Goal: Task Accomplishment & Management: Complete application form

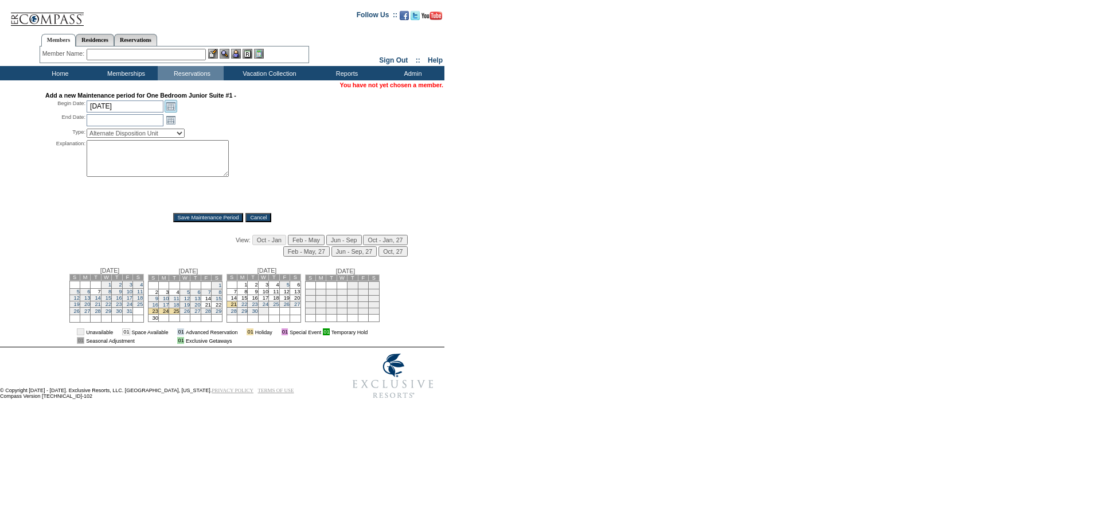
click at [174, 110] on link "Open the calendar popup." at bounding box center [171, 106] width 13 height 13
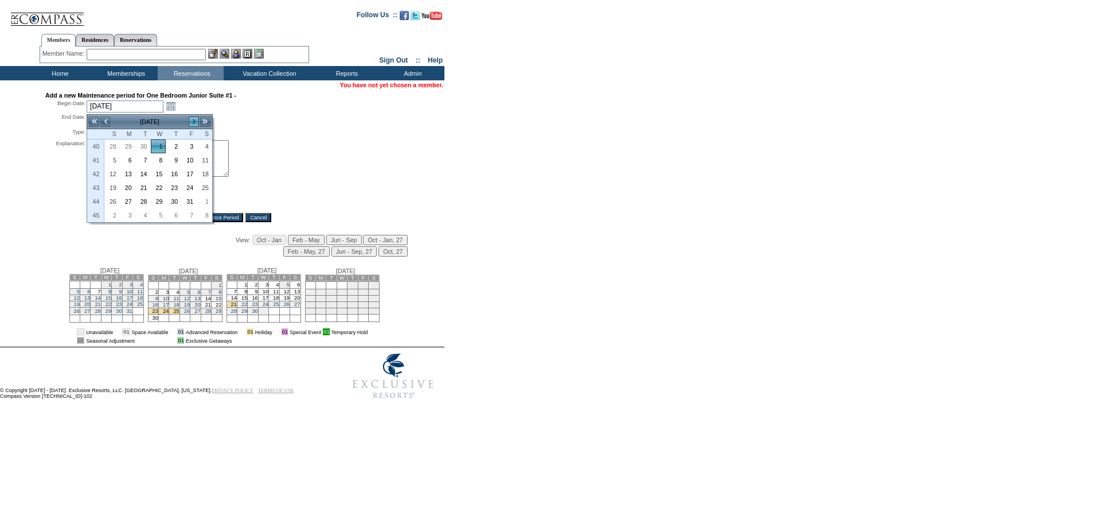
click at [193, 123] on link ">" at bounding box center [193, 121] width 11 height 11
click at [174, 174] on link "18" at bounding box center [173, 174] width 14 height 13
type input "[DATE]"
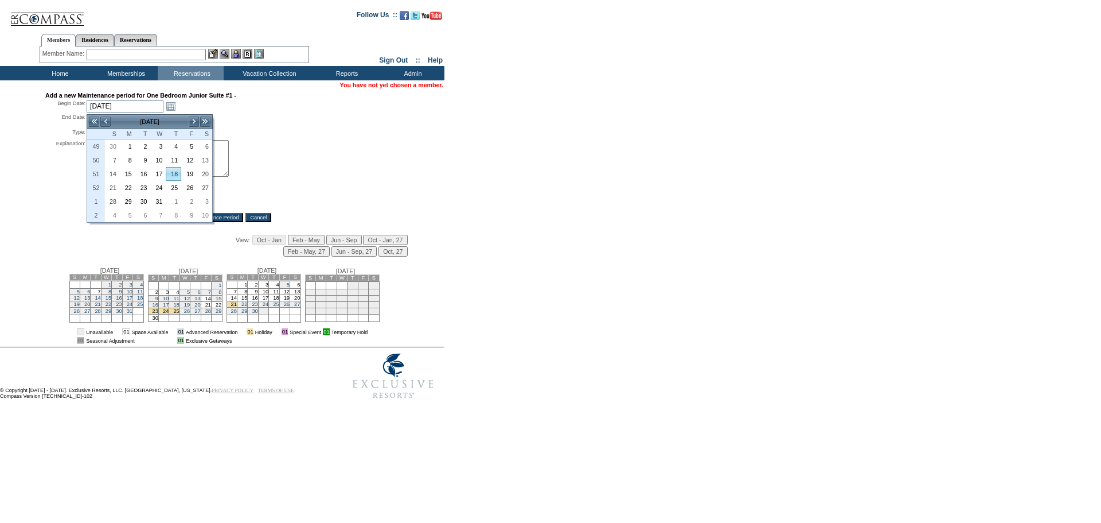
type input "[DATE]"
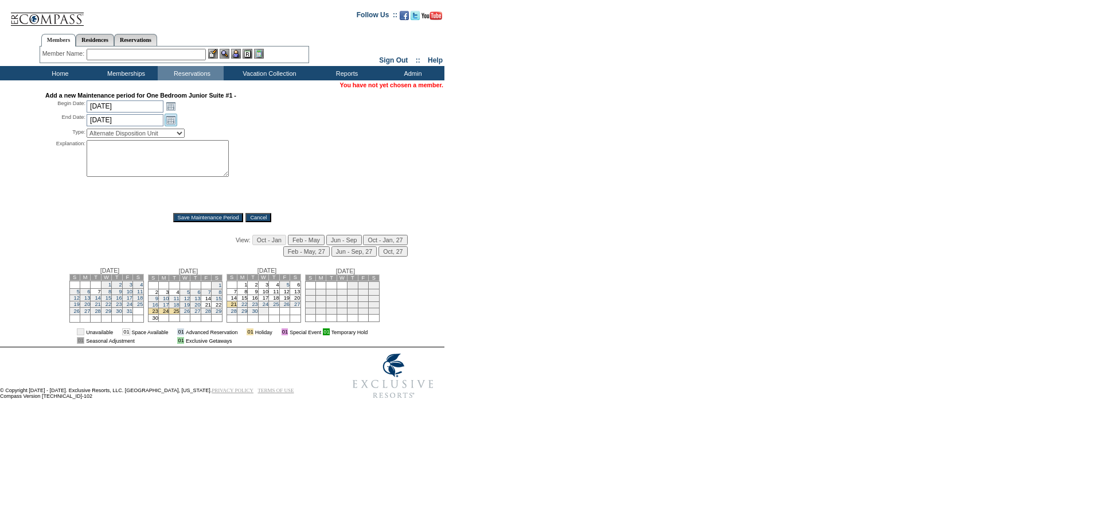
click at [169, 119] on link "Open the calendar popup." at bounding box center [171, 120] width 13 height 13
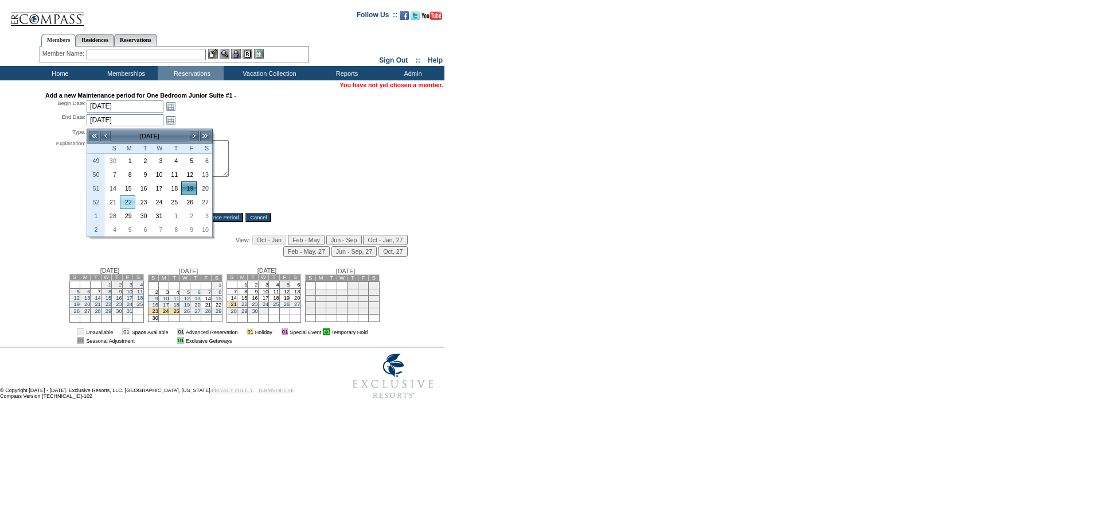
click at [130, 201] on link "22" at bounding box center [127, 202] width 14 height 13
type input "[DATE]"
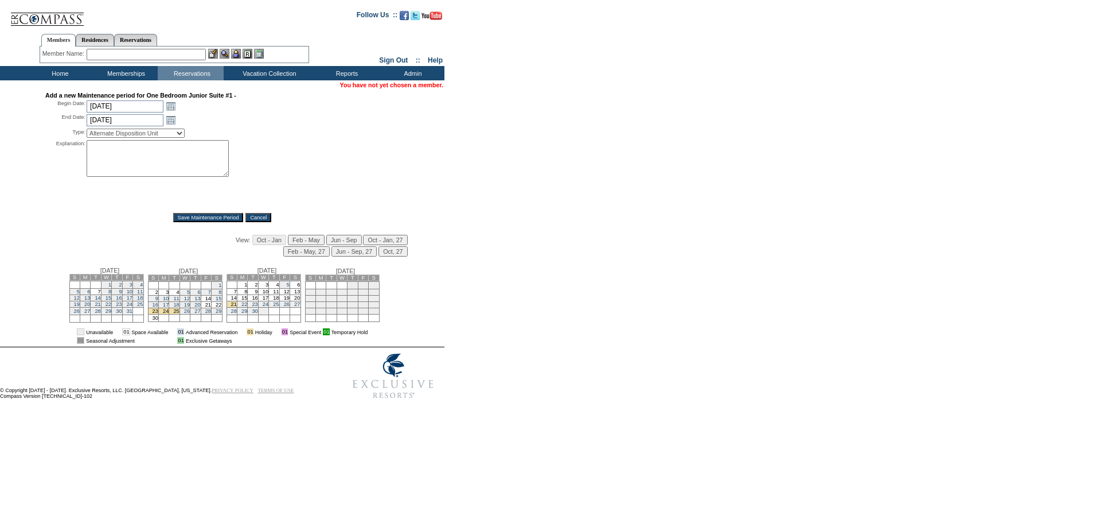
click at [142, 137] on select "Alternate Disposition Unit Business Hold Disposition Exclusive Alliance Partner…" at bounding box center [136, 133] width 98 height 9
select select "PropMaintBusinessHold"
click at [87, 131] on select "Alternate Disposition Unit Business Hold Disposition Exclusive Alliance Partner…" at bounding box center [136, 133] width 98 height 9
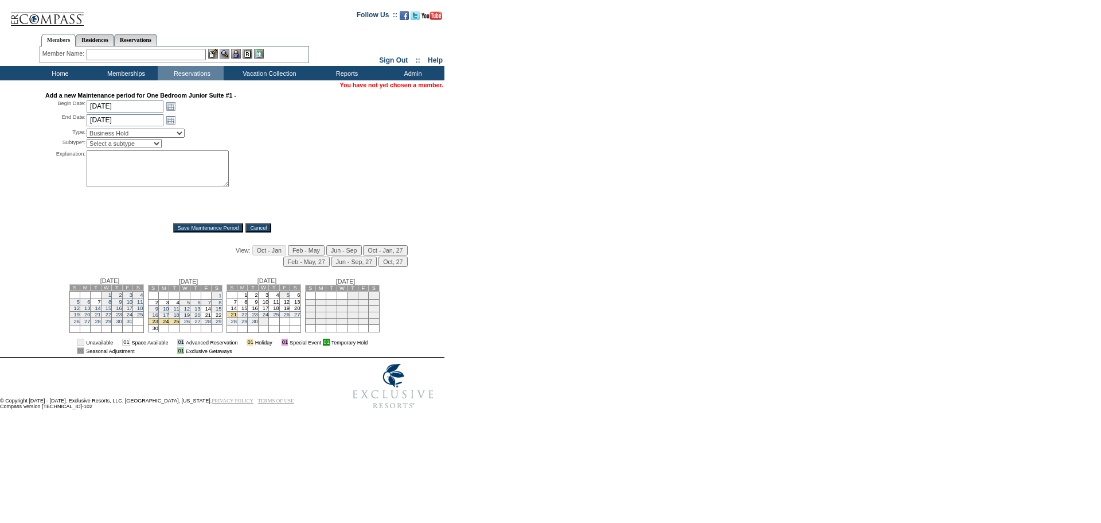
click at [130, 148] on select "Select a subtype Business Hold Pending Prospect Hold" at bounding box center [124, 143] width 75 height 9
select select "PropMaintBusinessHold-BusinessHold"
click at [87, 142] on select "Select a subtype Business Hold Pending Prospect Hold" at bounding box center [124, 143] width 75 height 9
click at [123, 165] on textarea at bounding box center [158, 168] width 142 height 37
type textarea "per [PERSON_NAME]"
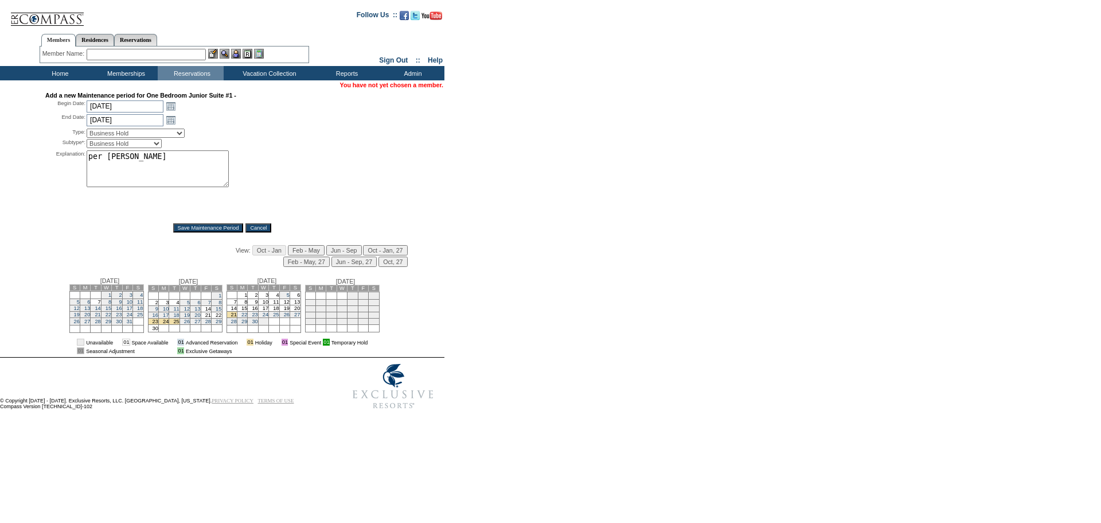
click at [181, 230] on input "Save Maintenance Period" at bounding box center [208, 227] width 71 height 9
